Goal: Complete application form: Complete application form

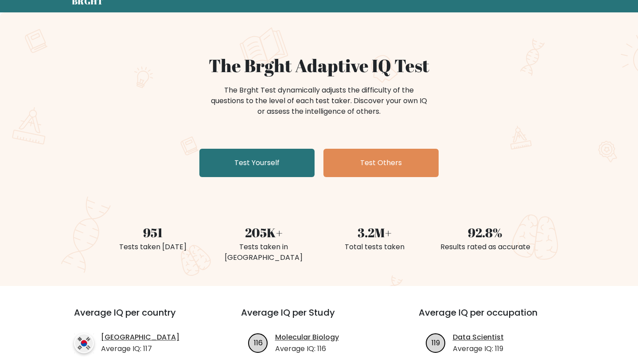
scroll to position [30, 0]
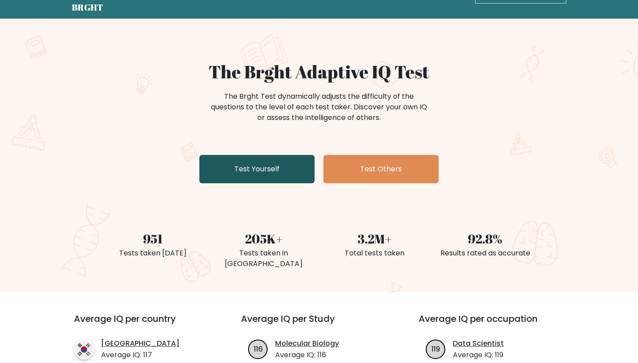
click at [281, 178] on link "Test Yourself" at bounding box center [256, 169] width 115 height 28
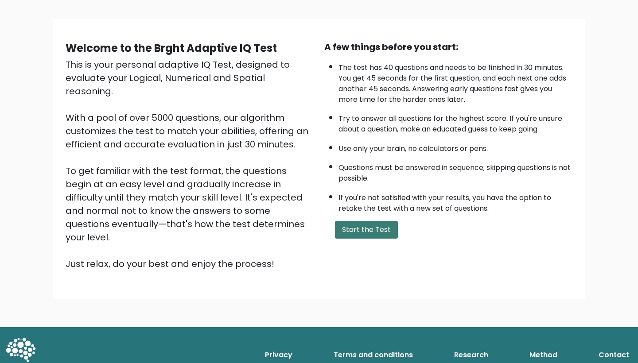
scroll to position [50, 0]
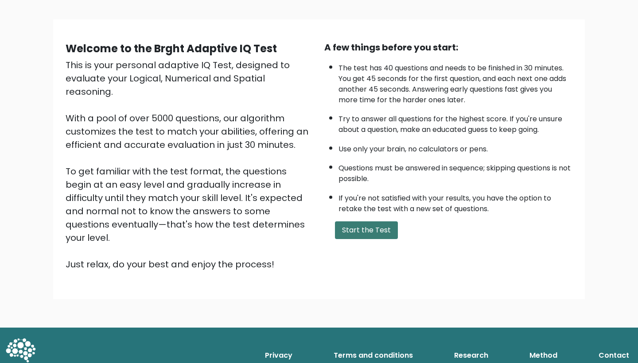
click at [358, 239] on button "Start the Test" at bounding box center [366, 230] width 63 height 18
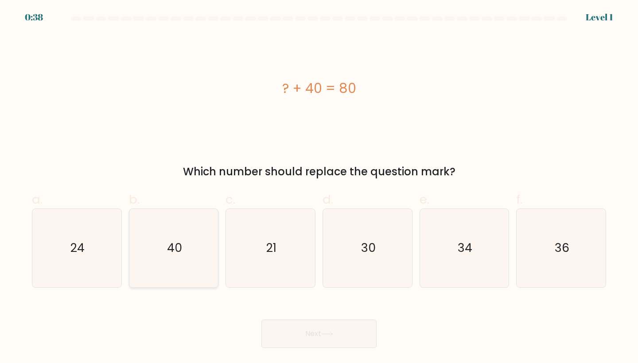
click at [185, 243] on icon "40" at bounding box center [174, 248] width 78 height 78
click at [319, 187] on input "b. 40" at bounding box center [319, 185] width 0 height 6
radio input "true"
click at [326, 323] on button "Next" at bounding box center [318, 334] width 115 height 28
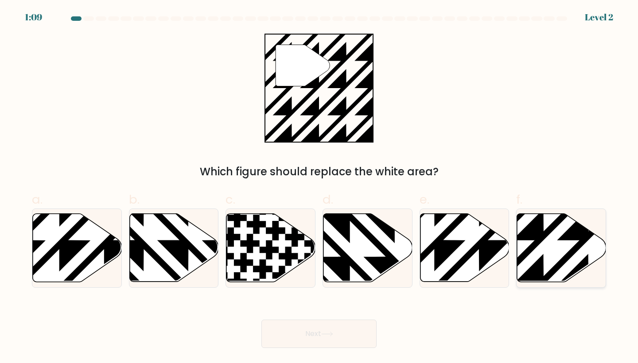
click at [568, 228] on icon at bounding box center [561, 248] width 89 height 68
click at [319, 187] on input "f." at bounding box center [319, 185] width 0 height 6
radio input "true"
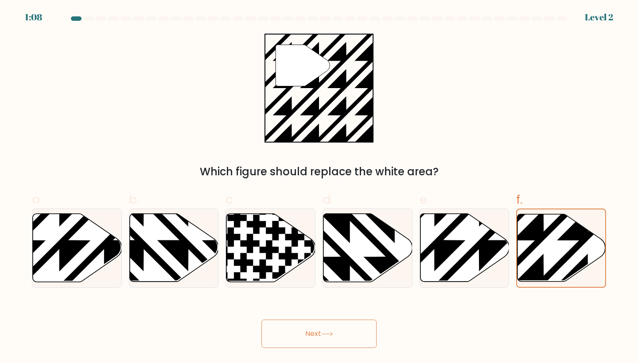
click at [324, 332] on icon at bounding box center [327, 334] width 12 height 5
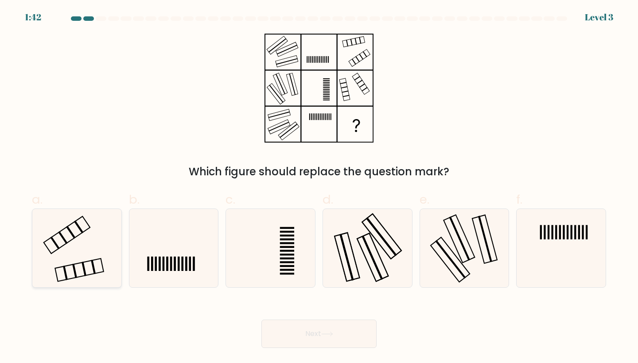
click at [84, 259] on icon at bounding box center [77, 248] width 78 height 78
click at [319, 187] on input "a." at bounding box center [319, 185] width 0 height 6
radio input "true"
click at [291, 325] on button "Next" at bounding box center [318, 334] width 115 height 28
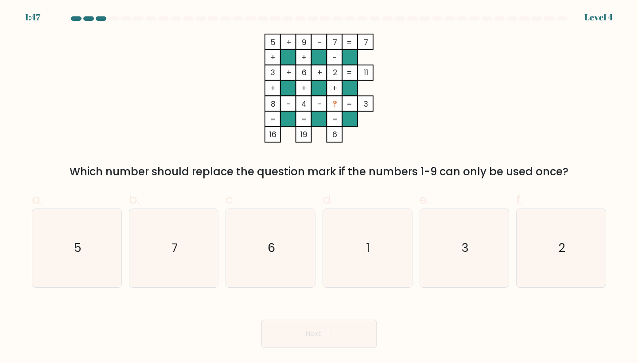
click at [334, 104] on tspan "?" at bounding box center [335, 103] width 4 height 11
click at [69, 263] on icon "5" at bounding box center [77, 248] width 78 height 78
click at [319, 187] on input "a. 5" at bounding box center [319, 185] width 0 height 6
radio input "true"
click at [307, 329] on button "Next" at bounding box center [318, 334] width 115 height 28
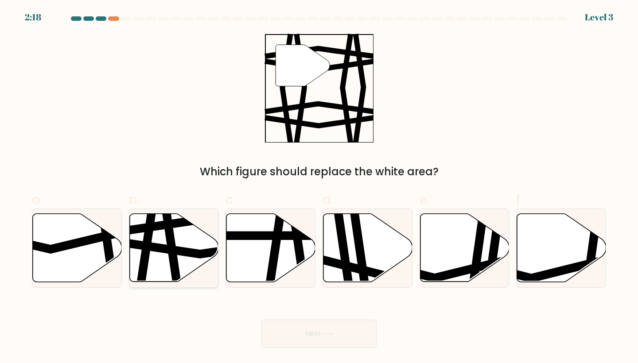
click at [193, 243] on icon at bounding box center [173, 248] width 89 height 68
click at [319, 187] on input "b." at bounding box center [319, 185] width 0 height 6
radio input "true"
click at [332, 335] on icon at bounding box center [327, 334] width 12 height 5
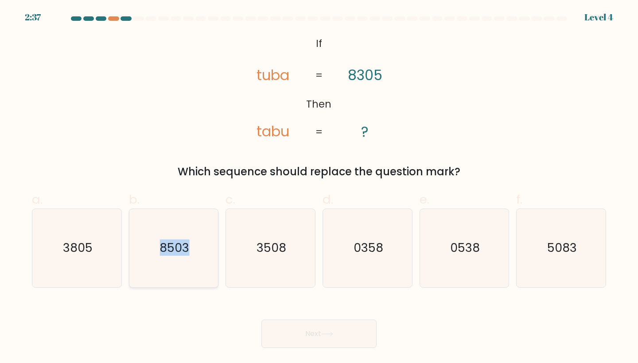
click at [182, 239] on icon "8503" at bounding box center [174, 248] width 78 height 78
click at [319, 187] on input "b. 8503" at bounding box center [319, 185] width 0 height 6
radio input "true"
click at [280, 343] on button "Next" at bounding box center [318, 334] width 115 height 28
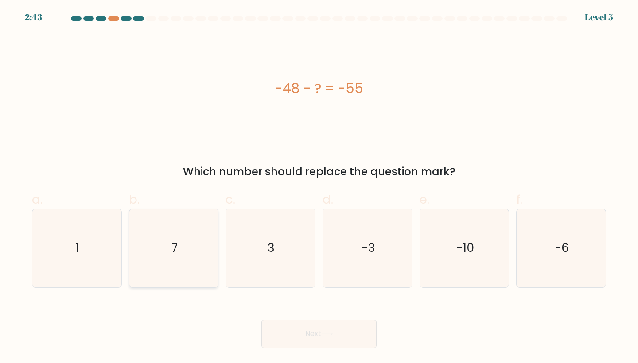
click at [192, 263] on icon "7" at bounding box center [174, 248] width 78 height 78
click at [319, 187] on input "b. 7" at bounding box center [319, 185] width 0 height 6
radio input "true"
click at [290, 333] on button "Next" at bounding box center [318, 334] width 115 height 28
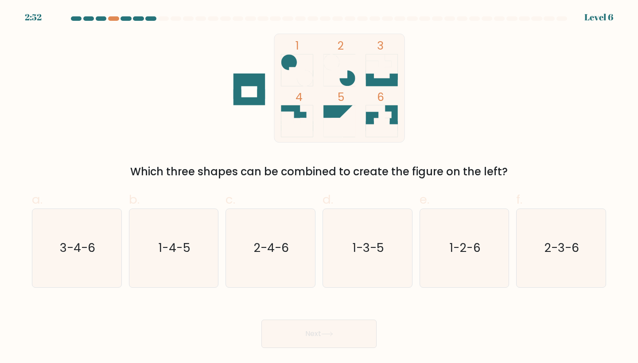
click at [544, 102] on div "1 2 3 4 5 6 Which three shapes can be combined to create the figure on the left?" at bounding box center [319, 107] width 584 height 146
click at [105, 247] on icon "3-4-6" at bounding box center [77, 248] width 78 height 78
click at [319, 187] on input "a. 3-4-6" at bounding box center [319, 185] width 0 height 6
radio input "true"
click at [315, 355] on body "2:35 Level 6" at bounding box center [319, 181] width 638 height 363
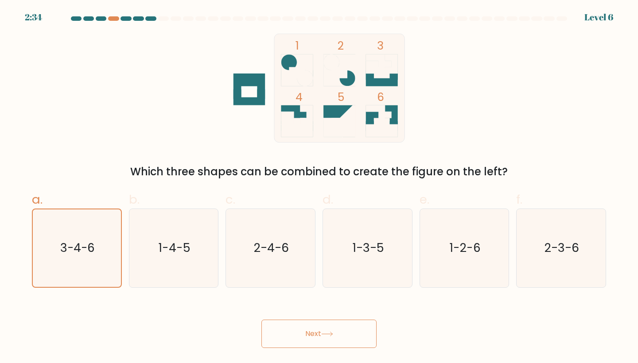
click at [318, 331] on button "Next" at bounding box center [318, 334] width 115 height 28
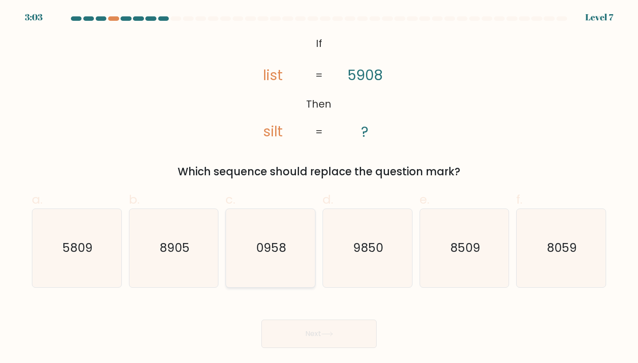
click at [286, 259] on icon "0958" at bounding box center [270, 248] width 78 height 78
click at [319, 187] on input "c. 0958" at bounding box center [319, 185] width 0 height 6
radio input "true"
click at [348, 331] on button "Next" at bounding box center [318, 334] width 115 height 28
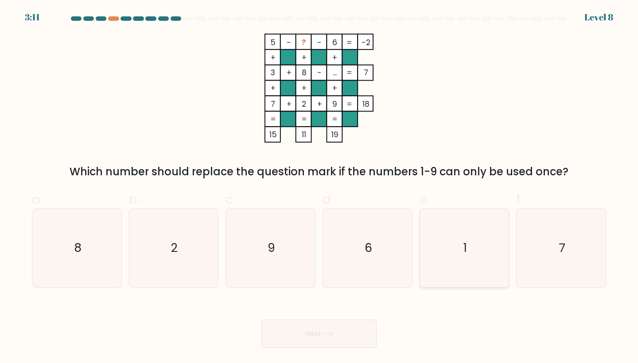
click at [468, 245] on icon "1" at bounding box center [464, 248] width 78 height 78
click at [319, 187] on input "e. 1" at bounding box center [319, 185] width 0 height 6
radio input "true"
click at [317, 338] on button "Next" at bounding box center [318, 334] width 115 height 28
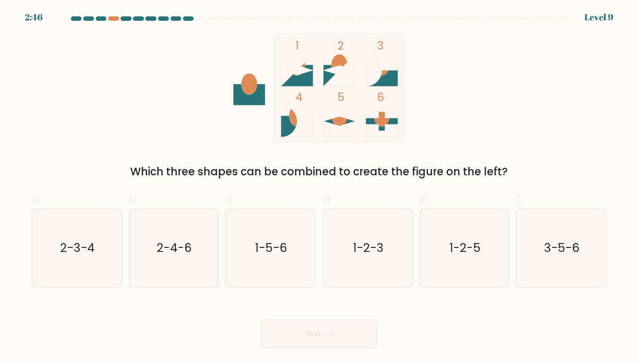
click at [301, 73] on icon at bounding box center [297, 71] width 32 height 10
click at [432, 248] on icon "1-2-5" at bounding box center [464, 248] width 78 height 78
click at [319, 187] on input "e. 1-2-5" at bounding box center [319, 185] width 0 height 6
radio input "true"
click at [362, 332] on button "Next" at bounding box center [318, 334] width 115 height 28
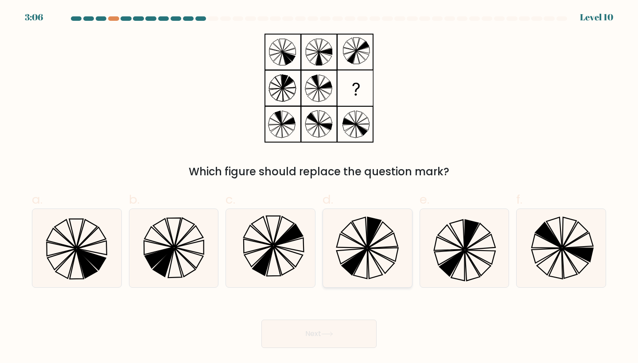
click at [359, 251] on icon at bounding box center [367, 248] width 78 height 78
click at [319, 187] on input "d." at bounding box center [319, 185] width 0 height 6
radio input "true"
click at [338, 325] on button "Next" at bounding box center [318, 334] width 115 height 28
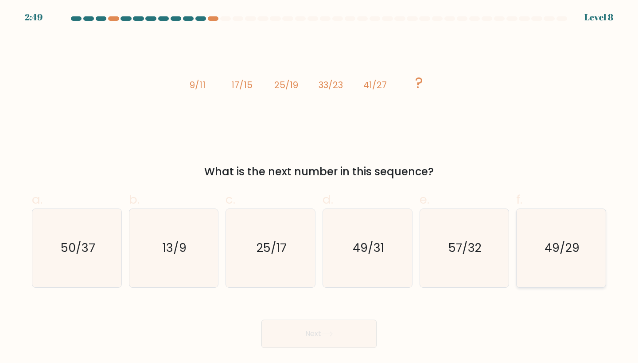
click at [563, 247] on text "49/29" at bounding box center [561, 248] width 35 height 16
click at [319, 187] on input "f. 49/29" at bounding box center [319, 185] width 0 height 6
radio input "true"
click at [333, 330] on button "Next" at bounding box center [318, 334] width 115 height 28
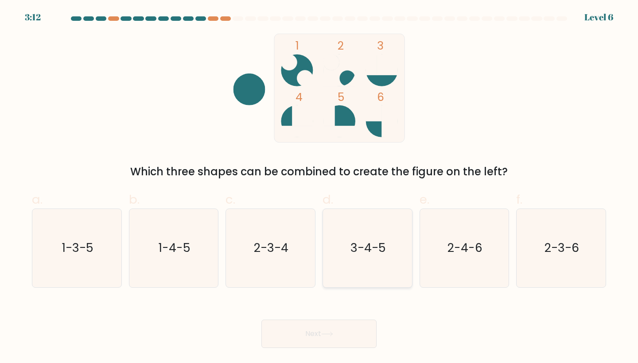
click at [379, 259] on icon "3-4-5" at bounding box center [367, 248] width 78 height 78
click at [319, 187] on input "d. 3-4-5" at bounding box center [319, 185] width 0 height 6
radio input "true"
click at [330, 328] on button "Next" at bounding box center [318, 334] width 115 height 28
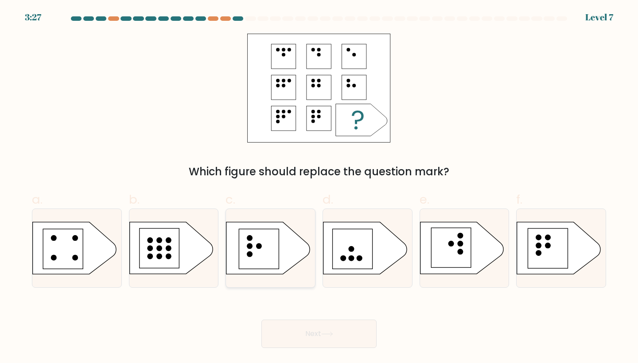
click at [289, 244] on icon at bounding box center [267, 248] width 83 height 52
click at [319, 187] on input "c." at bounding box center [319, 185] width 0 height 6
radio input "true"
click at [335, 330] on button "Next" at bounding box center [318, 334] width 115 height 28
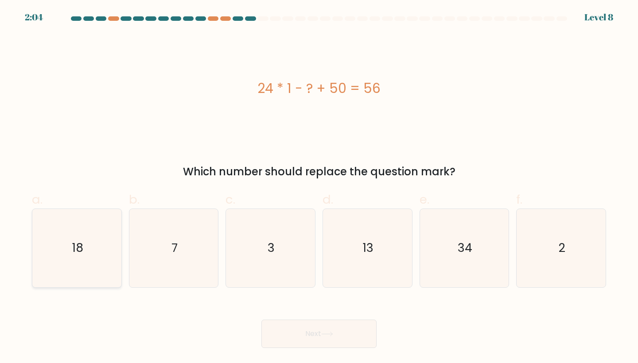
click at [62, 248] on icon "18" at bounding box center [77, 248] width 78 height 78
click at [319, 187] on input "a. 18" at bounding box center [319, 185] width 0 height 6
radio input "true"
click at [286, 333] on button "Next" at bounding box center [318, 334] width 115 height 28
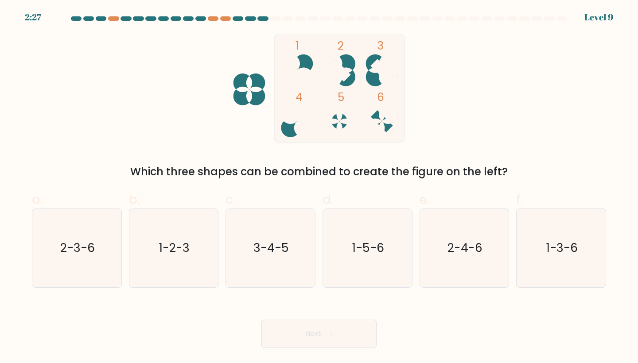
click at [347, 66] on icon at bounding box center [339, 70] width 32 height 32
click at [90, 236] on icon "2-3-6" at bounding box center [77, 248] width 78 height 78
click at [319, 187] on input "a. 2-3-6" at bounding box center [319, 185] width 0 height 6
radio input "true"
click at [321, 326] on button "Next" at bounding box center [318, 334] width 115 height 28
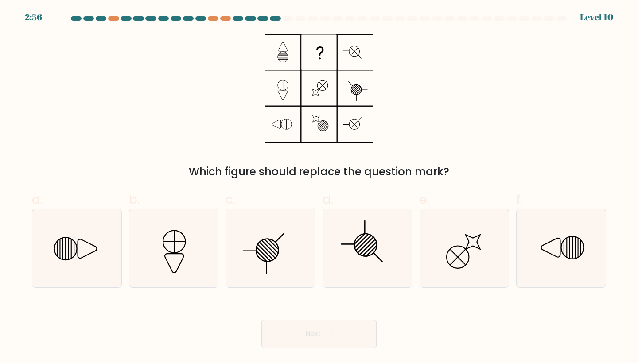
click at [330, 163] on div "Which figure should replace the question mark?" at bounding box center [319, 107] width 584 height 146
click at [277, 235] on icon at bounding box center [270, 248] width 78 height 78
click at [319, 187] on input "c." at bounding box center [319, 185] width 0 height 6
radio input "true"
click at [184, 241] on icon at bounding box center [174, 248] width 78 height 78
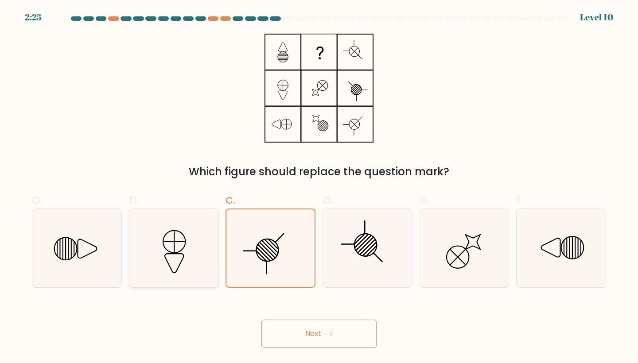
click at [319, 187] on input "b." at bounding box center [319, 185] width 0 height 6
radio input "true"
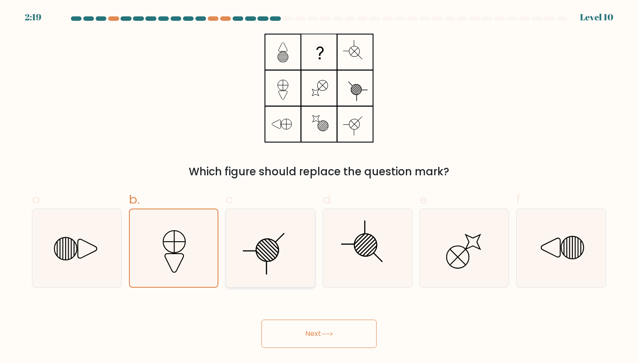
click at [253, 233] on icon at bounding box center [270, 248] width 78 height 78
click at [319, 187] on input "c." at bounding box center [319, 185] width 0 height 6
radio input "true"
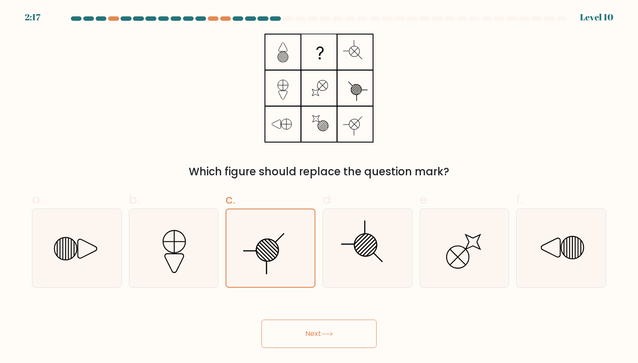
click at [301, 328] on button "Next" at bounding box center [318, 334] width 115 height 28
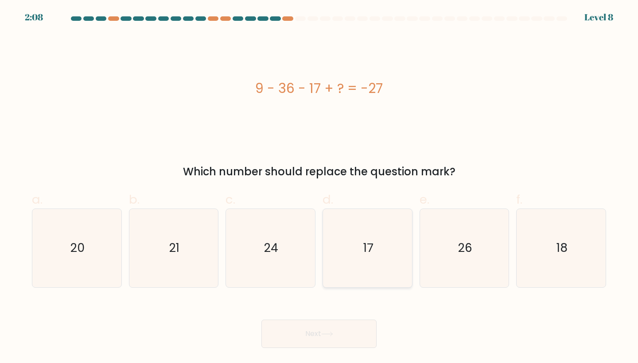
click at [342, 243] on icon "17" at bounding box center [367, 248] width 78 height 78
click at [319, 187] on input "d. 17" at bounding box center [319, 185] width 0 height 6
radio input "true"
click at [344, 341] on button "Next" at bounding box center [318, 334] width 115 height 28
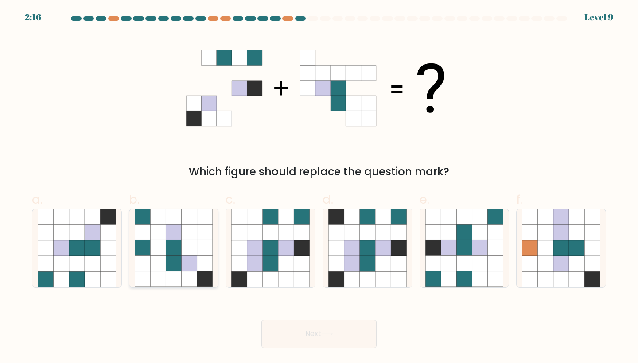
click at [205, 231] on icon at bounding box center [204, 232] width 15 height 15
click at [319, 187] on input "b." at bounding box center [319, 185] width 0 height 6
radio input "true"
click at [326, 342] on button "Next" at bounding box center [318, 334] width 115 height 28
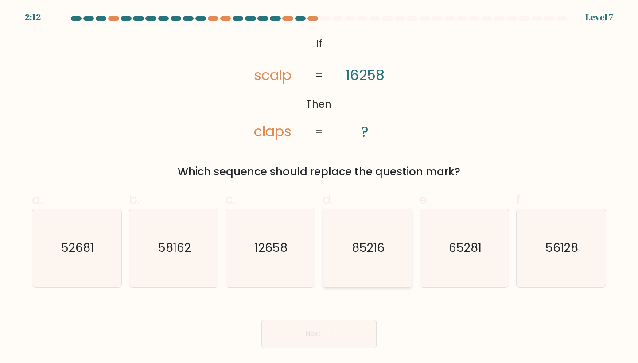
click at [388, 240] on icon "85216" at bounding box center [367, 248] width 78 height 78
click at [319, 187] on input "d. 85216" at bounding box center [319, 185] width 0 height 6
radio input "true"
click at [325, 330] on button "Next" at bounding box center [318, 334] width 115 height 28
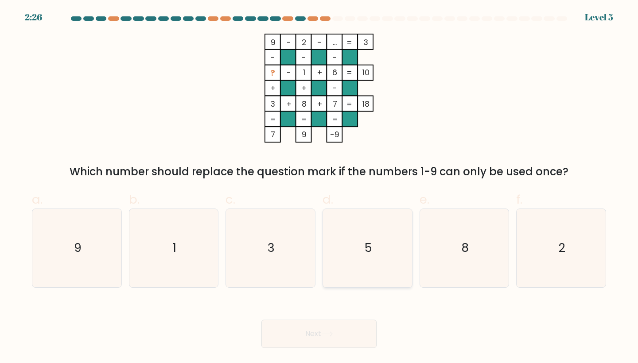
click at [351, 230] on icon "5" at bounding box center [367, 248] width 78 height 78
click at [319, 187] on input "d. 5" at bounding box center [319, 185] width 0 height 6
radio input "true"
click at [338, 329] on button "Next" at bounding box center [318, 334] width 115 height 28
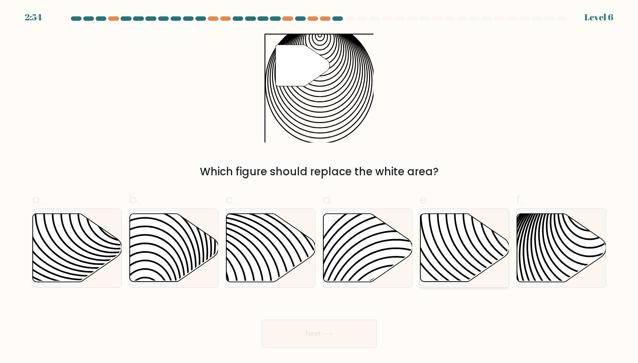
click at [445, 240] on icon at bounding box center [464, 248] width 89 height 68
click at [319, 187] on input "e." at bounding box center [319, 185] width 0 height 6
radio input "true"
click at [531, 229] on icon at bounding box center [561, 248] width 89 height 68
click at [319, 187] on input "f." at bounding box center [319, 185] width 0 height 6
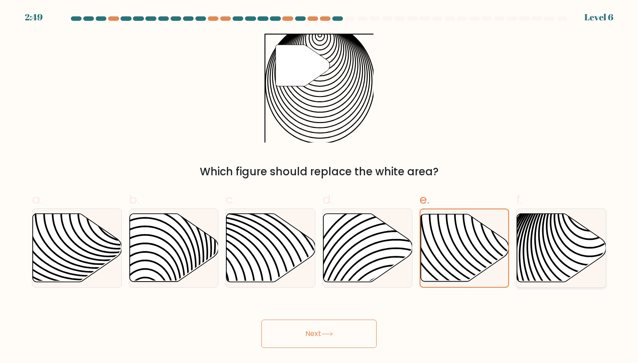
radio input "true"
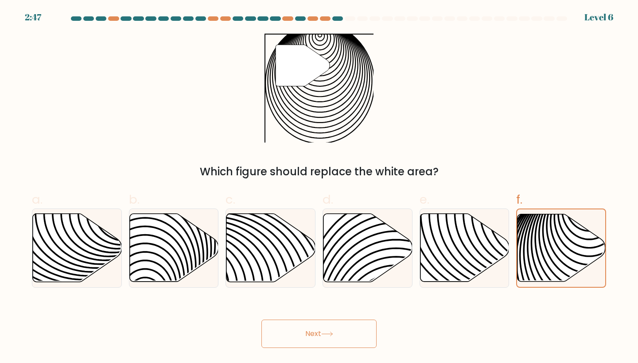
click at [364, 333] on button "Next" at bounding box center [318, 334] width 115 height 28
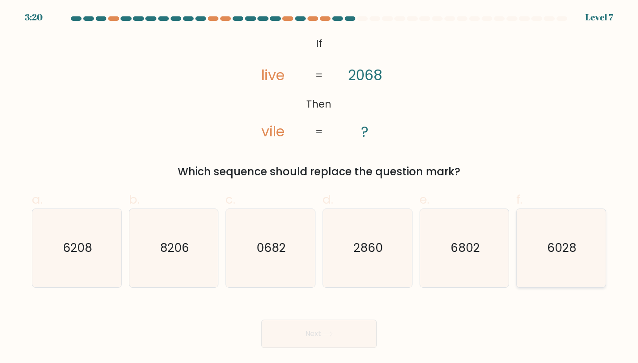
click at [579, 250] on icon "6028" at bounding box center [561, 248] width 78 height 78
click at [319, 187] on input "f. 6028" at bounding box center [319, 185] width 0 height 6
radio input "true"
click at [345, 343] on button "Next" at bounding box center [318, 334] width 115 height 28
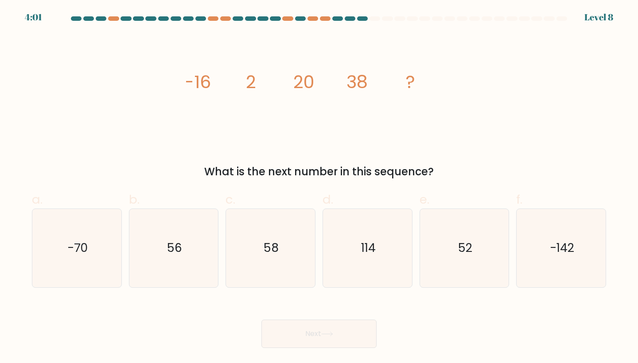
click at [265, 114] on icon "image/svg+xml -16 2 20 38 ?" at bounding box center [319, 88] width 266 height 109
click at [167, 261] on icon "56" at bounding box center [174, 248] width 78 height 78
click at [319, 187] on input "b. 56" at bounding box center [319, 185] width 0 height 6
radio input "true"
click at [318, 329] on button "Next" at bounding box center [318, 334] width 115 height 28
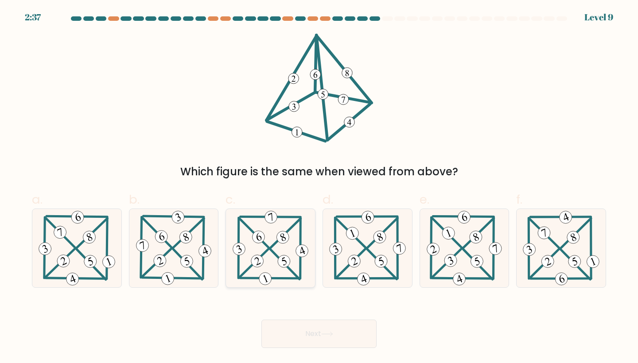
click at [279, 225] on icon at bounding box center [271, 248] width 80 height 78
click at [319, 187] on input "c." at bounding box center [319, 185] width 0 height 6
radio input "true"
click at [306, 333] on button "Next" at bounding box center [318, 334] width 115 height 28
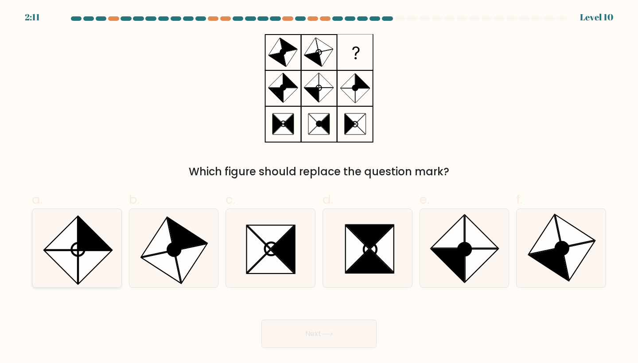
click at [92, 244] on icon at bounding box center [94, 233] width 33 height 33
click at [319, 187] on input "a." at bounding box center [319, 185] width 0 height 6
radio input "true"
click at [303, 333] on button "Next" at bounding box center [318, 334] width 115 height 28
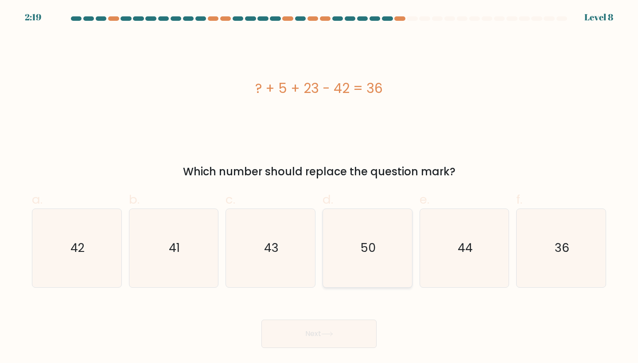
click at [391, 233] on icon "50" at bounding box center [367, 248] width 78 height 78
click at [319, 187] on input "d. 50" at bounding box center [319, 185] width 0 height 6
radio input "true"
click at [317, 328] on button "Next" at bounding box center [318, 334] width 115 height 28
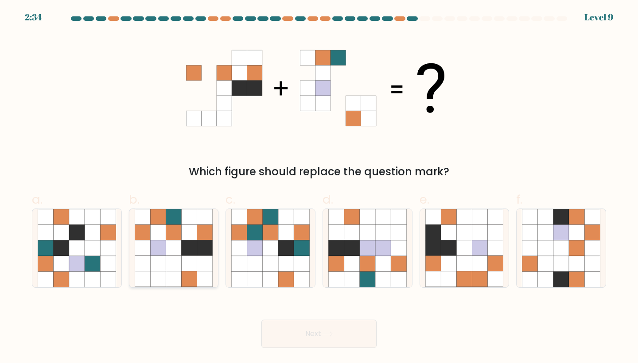
click at [162, 240] on icon at bounding box center [157, 247] width 15 height 15
click at [319, 187] on input "b." at bounding box center [319, 185] width 0 height 6
radio input "true"
click at [314, 320] on button "Next" at bounding box center [318, 334] width 115 height 28
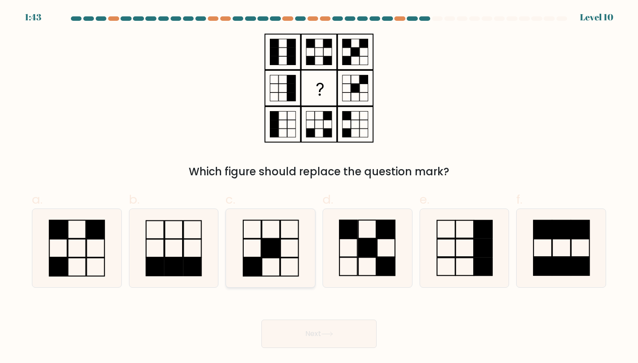
click at [268, 235] on icon at bounding box center [270, 248] width 78 height 78
click at [319, 187] on input "c." at bounding box center [319, 185] width 0 height 6
radio input "true"
click at [317, 332] on button "Next" at bounding box center [318, 334] width 115 height 28
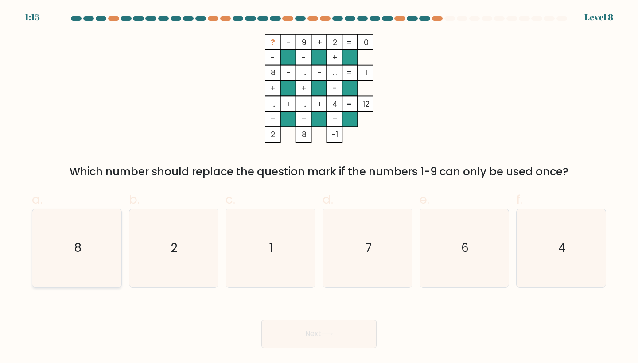
click at [56, 259] on icon "8" at bounding box center [77, 248] width 78 height 78
click at [319, 187] on input "a. 8" at bounding box center [319, 185] width 0 height 6
radio input "true"
click at [343, 322] on button "Next" at bounding box center [318, 334] width 115 height 28
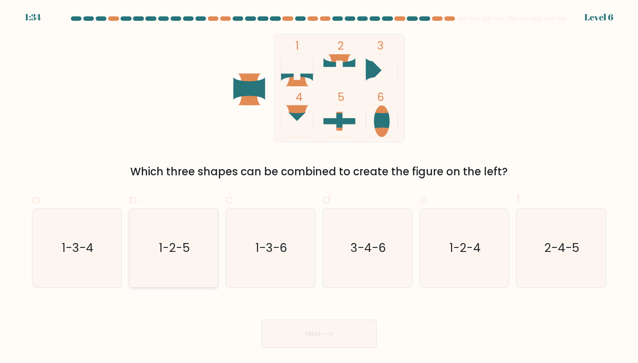
click at [199, 235] on icon "1-2-5" at bounding box center [174, 248] width 78 height 78
click at [319, 187] on input "b. 1-2-5" at bounding box center [319, 185] width 0 height 6
radio input "true"
click at [317, 339] on button "Next" at bounding box center [318, 334] width 115 height 28
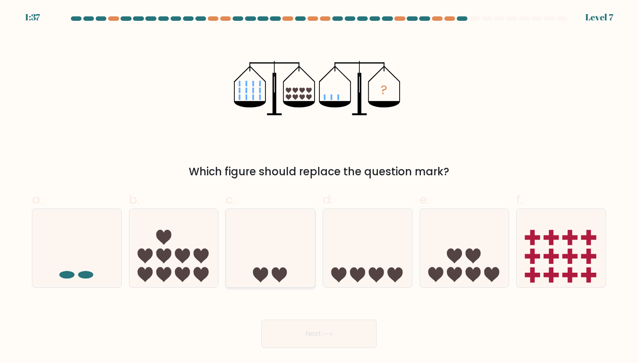
click at [263, 243] on icon at bounding box center [270, 248] width 89 height 74
click at [319, 187] on input "c." at bounding box center [319, 185] width 0 height 6
radio input "true"
click at [297, 328] on button "Next" at bounding box center [318, 334] width 115 height 28
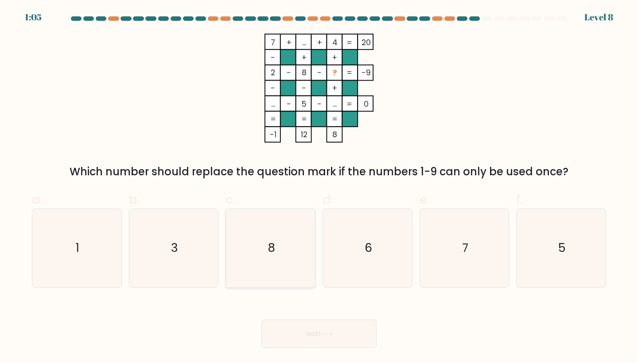
click at [303, 248] on icon "8" at bounding box center [270, 248] width 78 height 78
click at [319, 187] on input "c. 8" at bounding box center [319, 185] width 0 height 6
radio input "true"
click at [324, 330] on button "Next" at bounding box center [318, 334] width 115 height 28
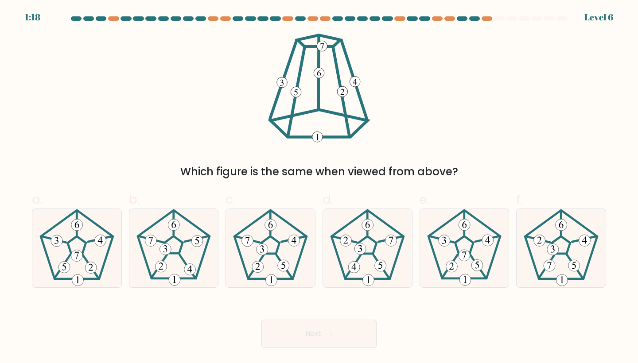
click at [324, 330] on button "Next" at bounding box center [318, 334] width 115 height 28
click at [72, 260] on icon at bounding box center [77, 248] width 78 height 78
click at [319, 187] on input "a." at bounding box center [319, 185] width 0 height 6
radio input "true"
click at [380, 329] on div "Next" at bounding box center [319, 323] width 584 height 50
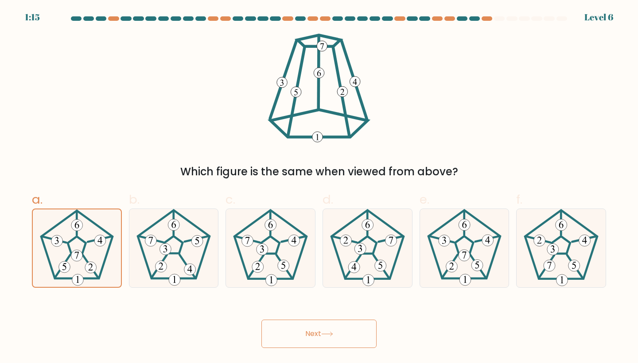
click at [348, 325] on button "Next" at bounding box center [318, 334] width 115 height 28
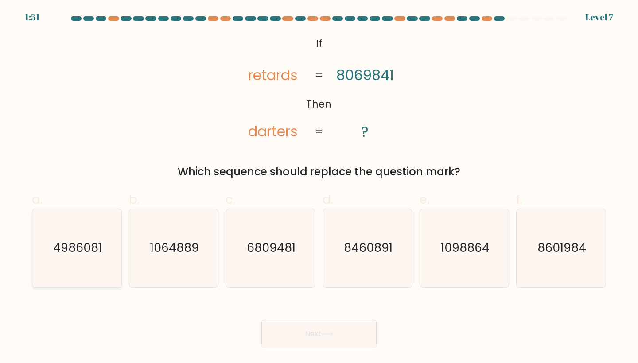
click at [95, 238] on icon "4986081" at bounding box center [77, 248] width 78 height 78
click at [319, 187] on input "a. 4986081" at bounding box center [319, 185] width 0 height 6
radio input "true"
click at [310, 334] on button "Next" at bounding box center [318, 334] width 115 height 28
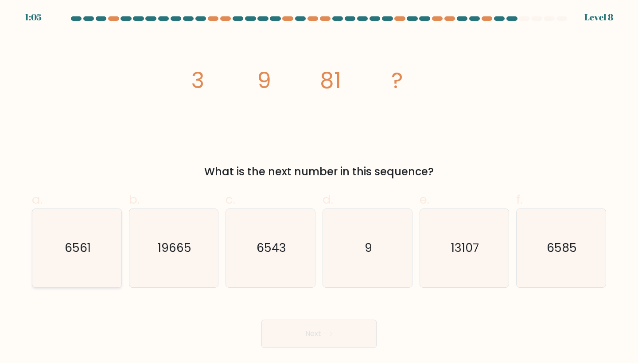
click at [78, 255] on text "6561" at bounding box center [78, 248] width 26 height 16
click at [319, 187] on input "a. 6561" at bounding box center [319, 185] width 0 height 6
radio input "true"
click at [311, 328] on button "Next" at bounding box center [318, 334] width 115 height 28
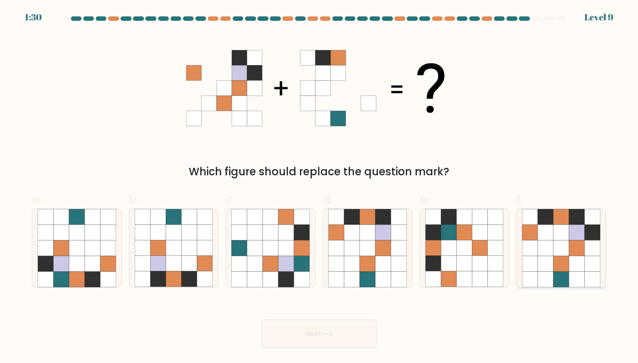
click at [535, 223] on icon at bounding box center [529, 216] width 15 height 15
click at [319, 187] on input "f." at bounding box center [319, 185] width 0 height 6
radio input "true"
click at [337, 330] on button "Next" at bounding box center [318, 334] width 115 height 28
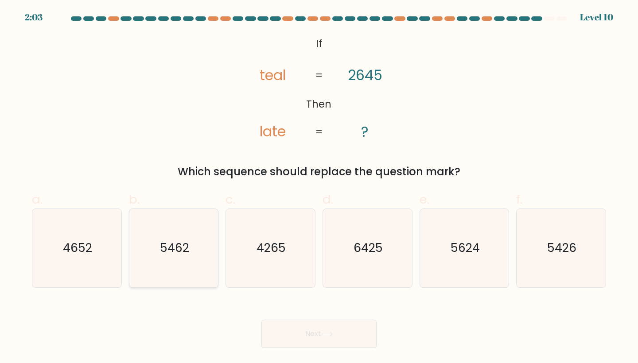
click at [189, 256] on icon "5462" at bounding box center [174, 248] width 78 height 78
click at [319, 187] on input "b. 5462" at bounding box center [319, 185] width 0 height 6
radio input "true"
click at [309, 334] on button "Next" at bounding box center [318, 334] width 115 height 28
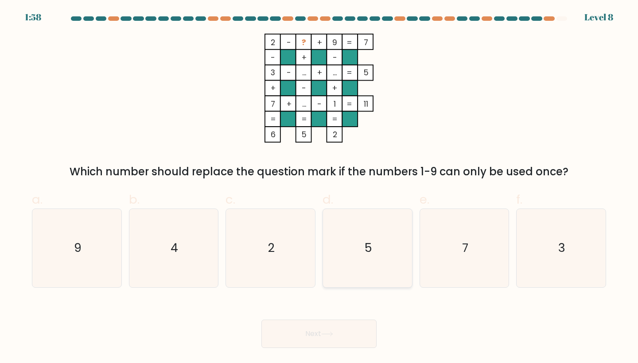
click at [368, 231] on icon "5" at bounding box center [367, 248] width 78 height 78
click at [319, 187] on input "d. 5" at bounding box center [319, 185] width 0 height 6
radio input "true"
click at [327, 337] on button "Next" at bounding box center [318, 334] width 115 height 28
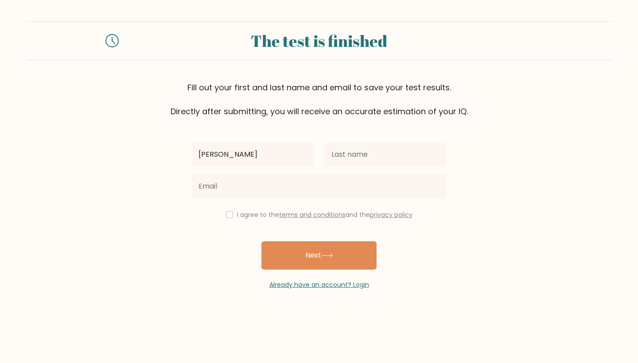
type input "Adrian Benedict"
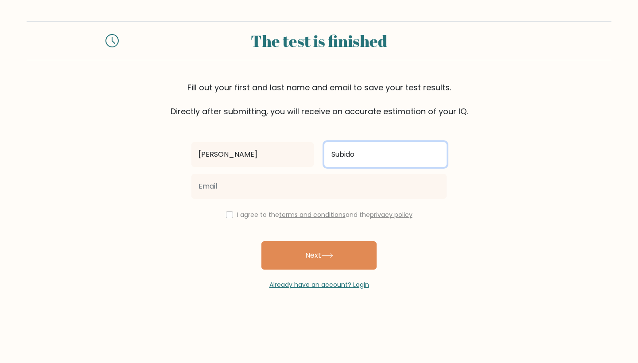
type input "Subido"
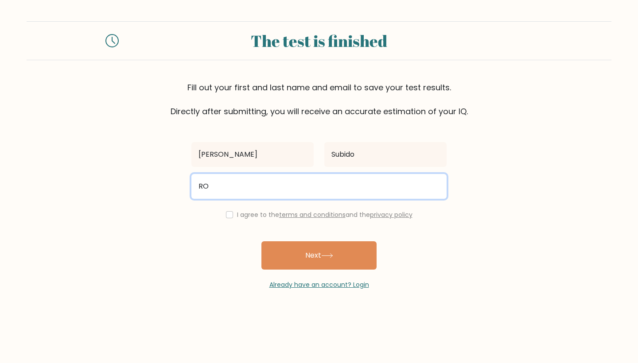
type input "R"
type input "cab"
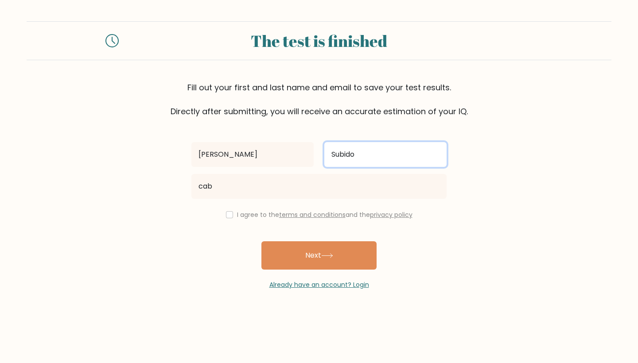
click at [396, 162] on input "Subido" at bounding box center [385, 154] width 122 height 25
type input "S"
type input "C"
type input "c"
type input "[PERSON_NAME]"
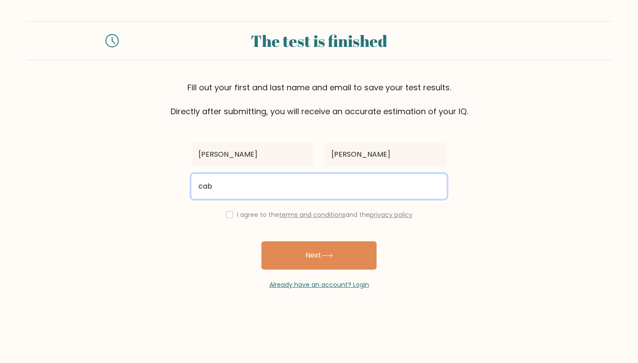
click at [322, 190] on input "cab" at bounding box center [318, 186] width 255 height 25
click at [221, 187] on input "cabananadrian7" at bounding box center [318, 186] width 255 height 25
click at [275, 188] on input "cabanbanadrian7" at bounding box center [318, 186] width 255 height 25
type input "cabanbanadrian7@gmail.com"
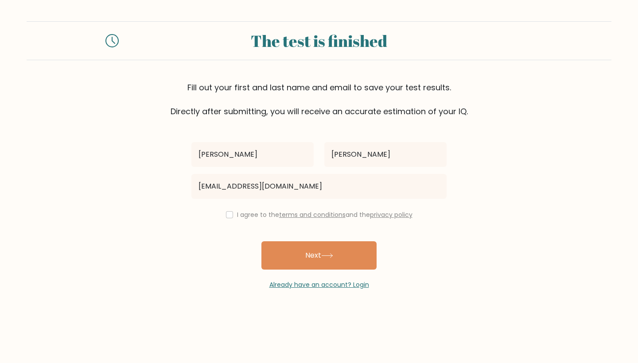
click at [226, 217] on input "checkbox" at bounding box center [229, 214] width 7 height 7
checkbox input "true"
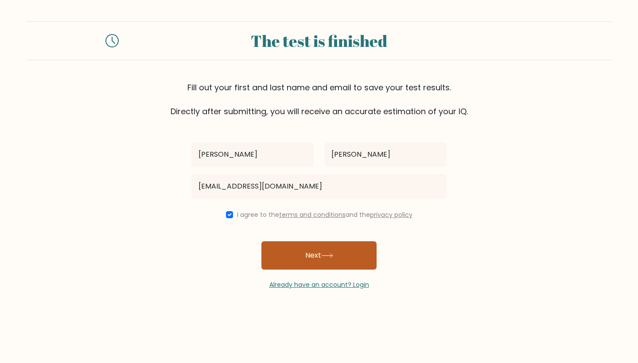
click at [294, 263] on button "Next" at bounding box center [318, 255] width 115 height 28
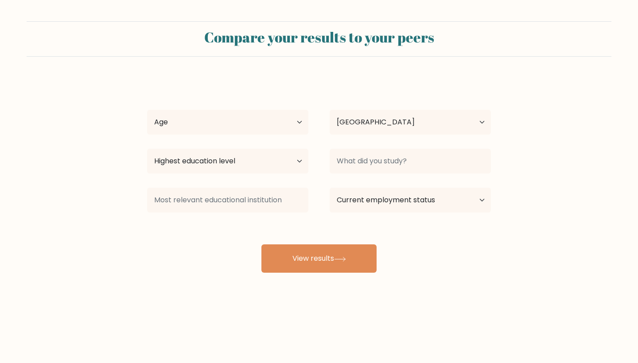
select select "PH"
select select "bachelors_degree"
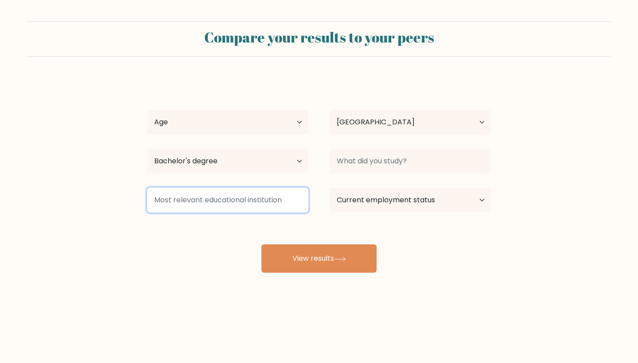
click at [267, 202] on input at bounding box center [227, 200] width 161 height 25
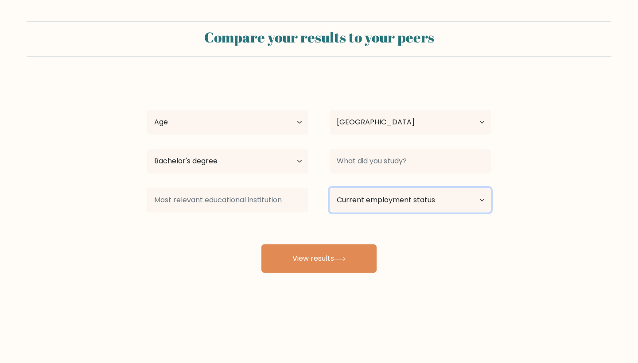
select select "other"
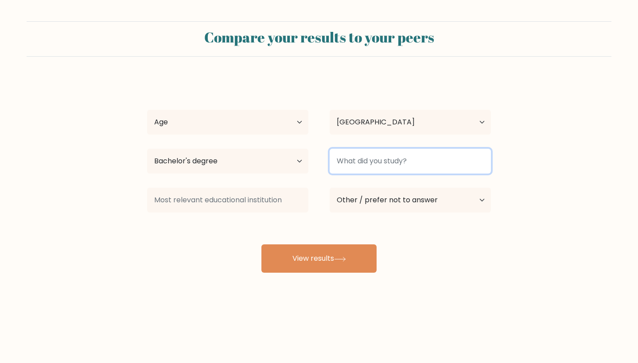
click at [457, 166] on input at bounding box center [409, 161] width 161 height 25
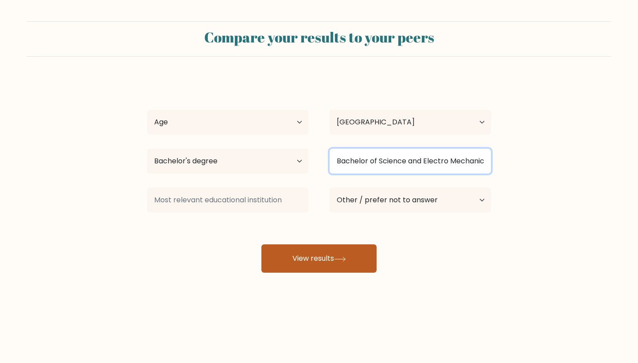
type input "Bachelor of Science and Electro Mechanical Technology"
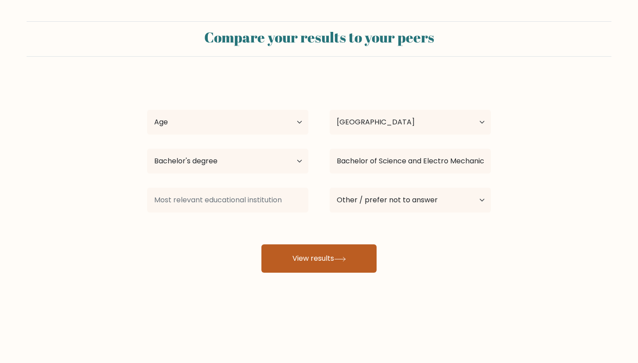
click at [336, 256] on button "View results" at bounding box center [318, 258] width 115 height 28
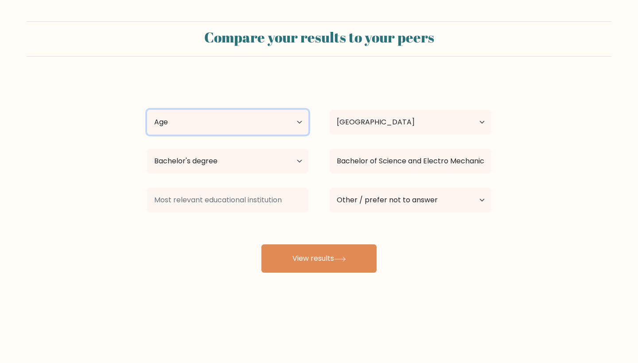
select select "18_24"
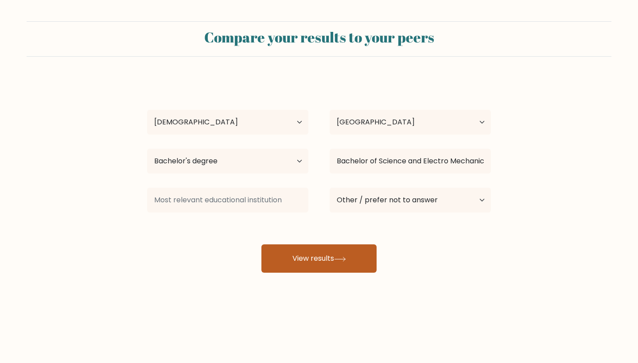
click at [346, 265] on button "View results" at bounding box center [318, 258] width 115 height 28
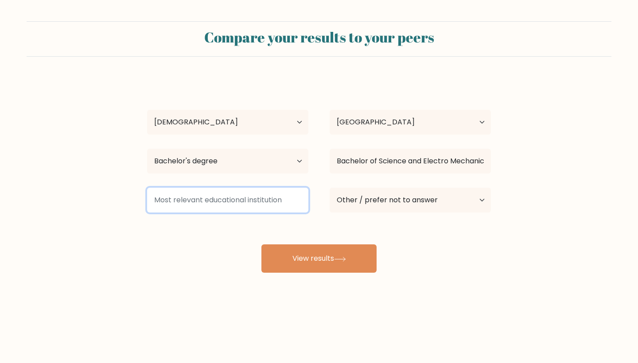
click at [201, 200] on input at bounding box center [227, 200] width 161 height 25
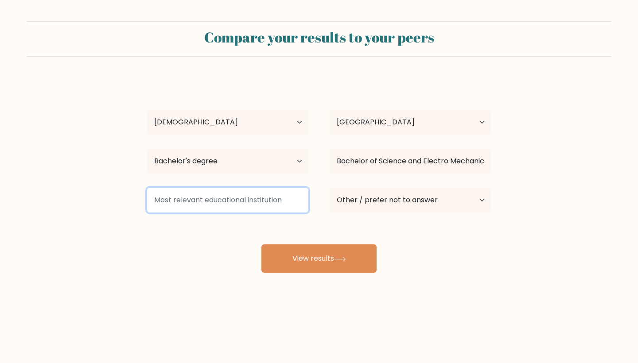
drag, startPoint x: 284, startPoint y: 202, endPoint x: 163, endPoint y: 205, distance: 120.9
click at [163, 205] on input at bounding box center [227, 200] width 161 height 25
click at [212, 204] on input at bounding box center [227, 200] width 161 height 25
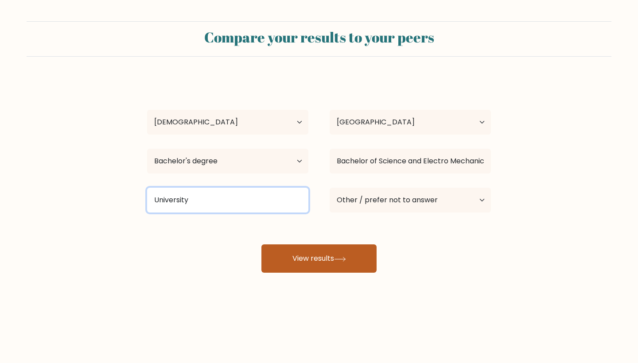
type input "University"
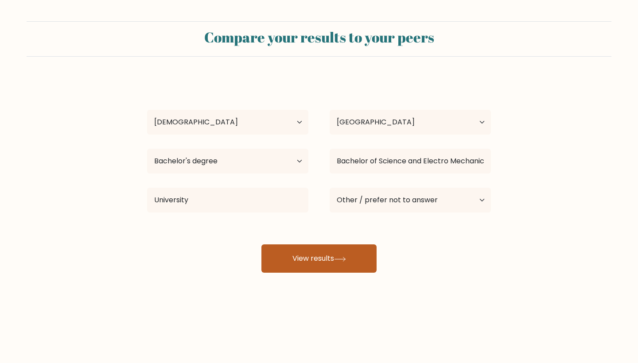
click at [284, 252] on button "View results" at bounding box center [318, 258] width 115 height 28
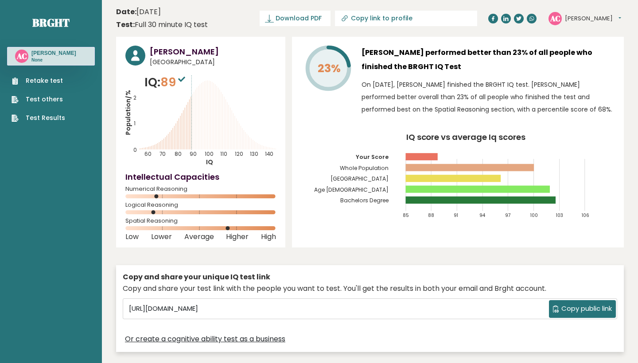
click at [584, 309] on span "Copy public link" at bounding box center [586, 309] width 50 height 10
